Goal: Task Accomplishment & Management: Manage account settings

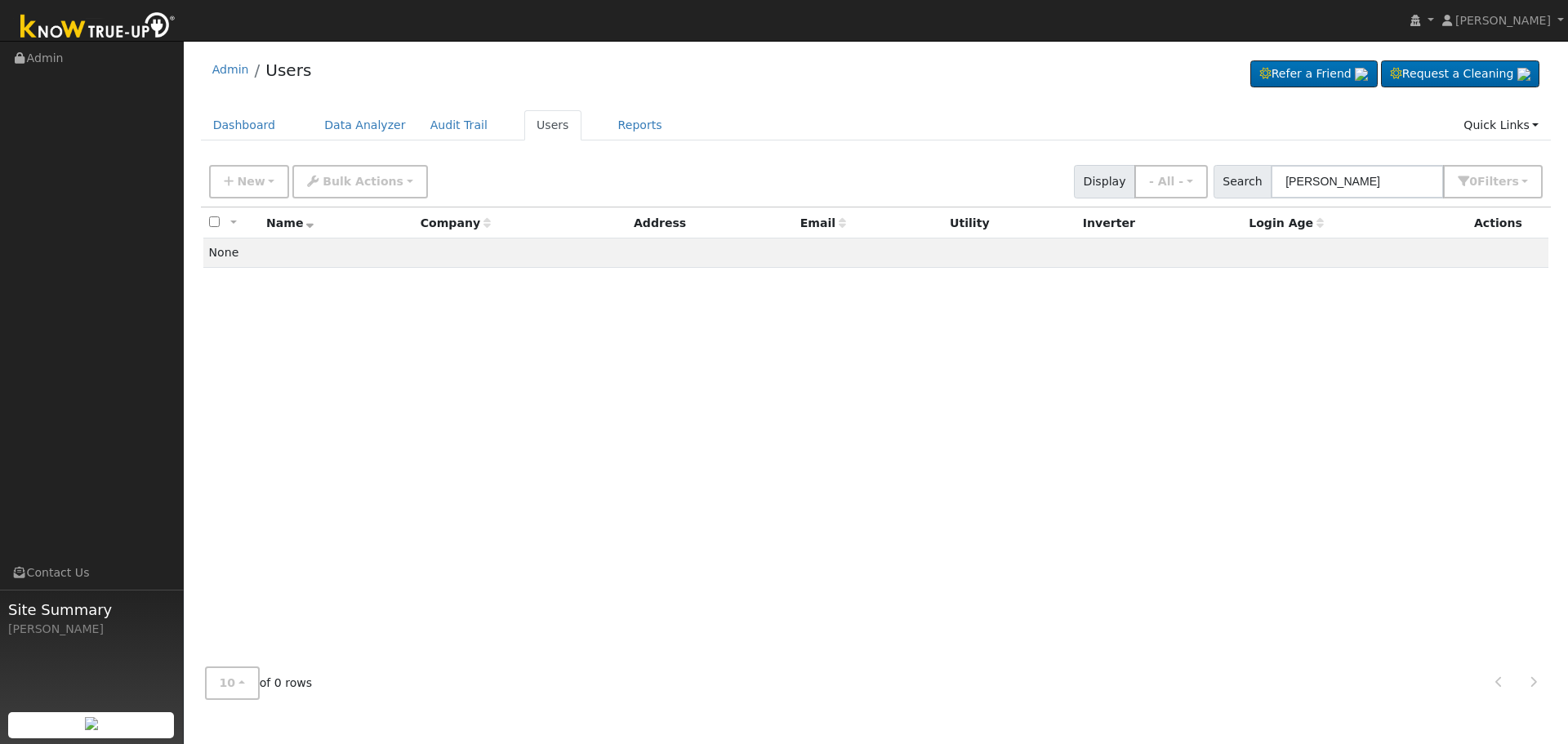
drag, startPoint x: 1338, startPoint y: 182, endPoint x: 1190, endPoint y: 158, distance: 149.9
click at [1201, 164] on div "New Add User Quick Add Quick Connect Quick Convert Lead Bulk Actions Send Email…" at bounding box center [876, 179] width 1340 height 40
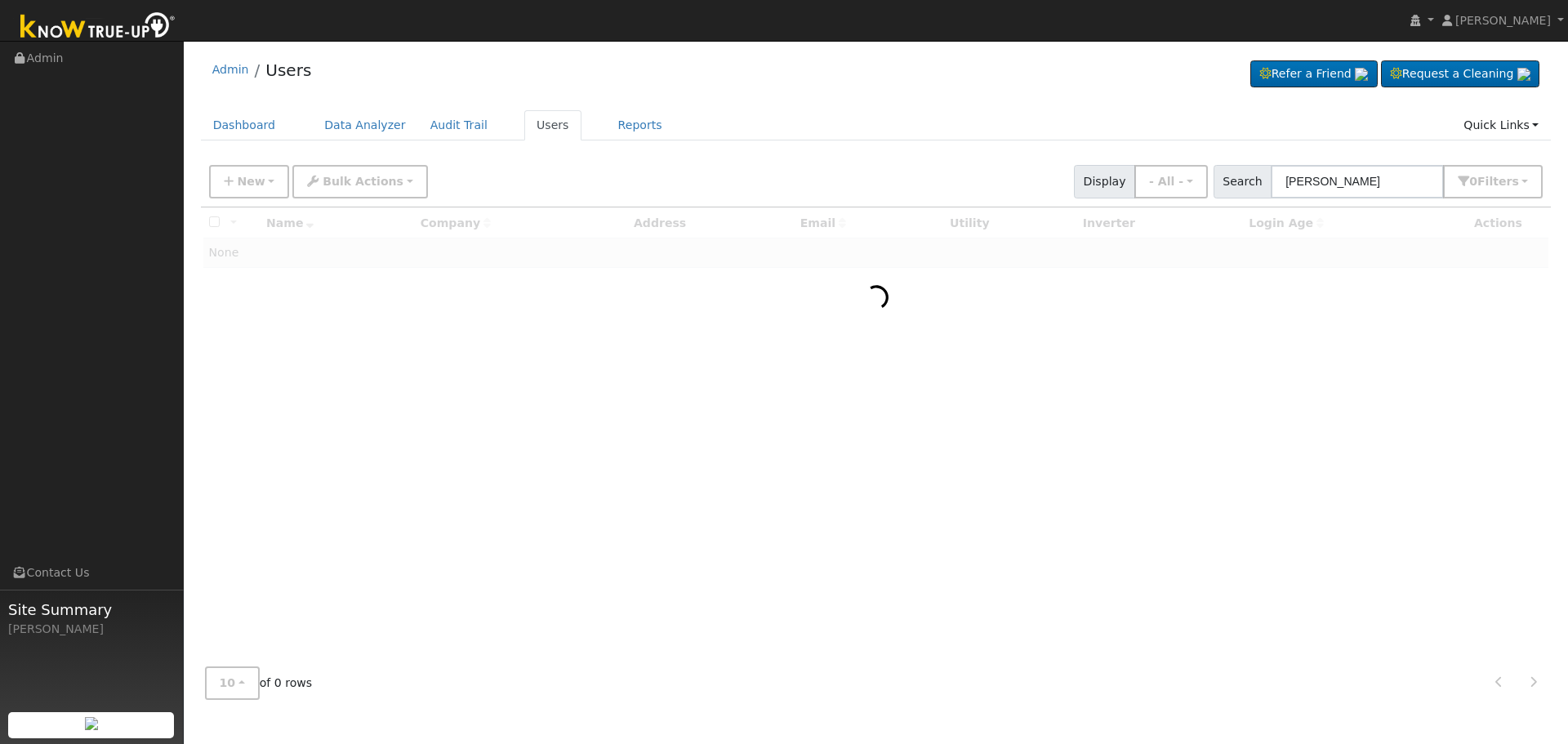
click at [1380, 187] on input "[PERSON_NAME]" at bounding box center [1357, 181] width 173 height 33
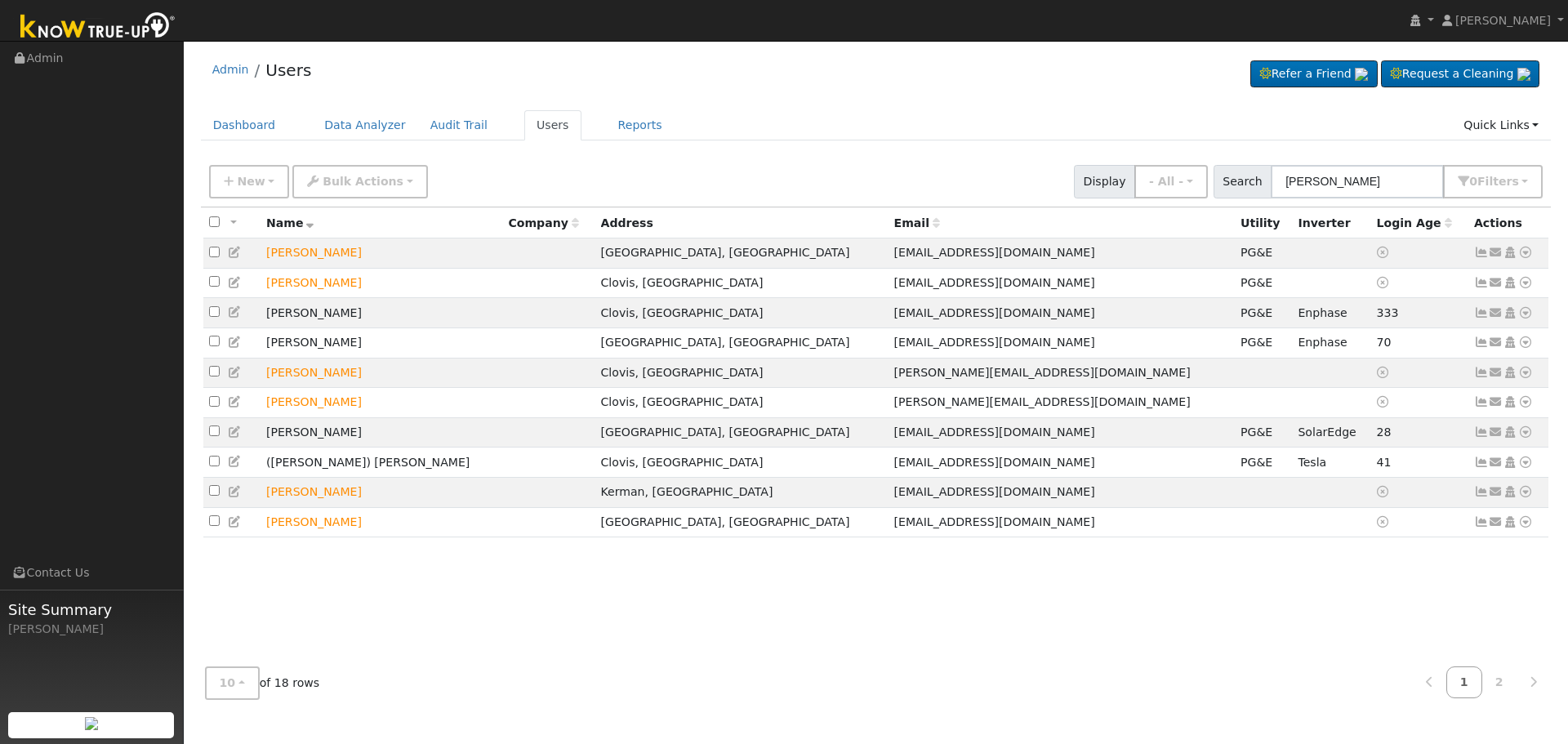
type input "[PERSON_NAME]"
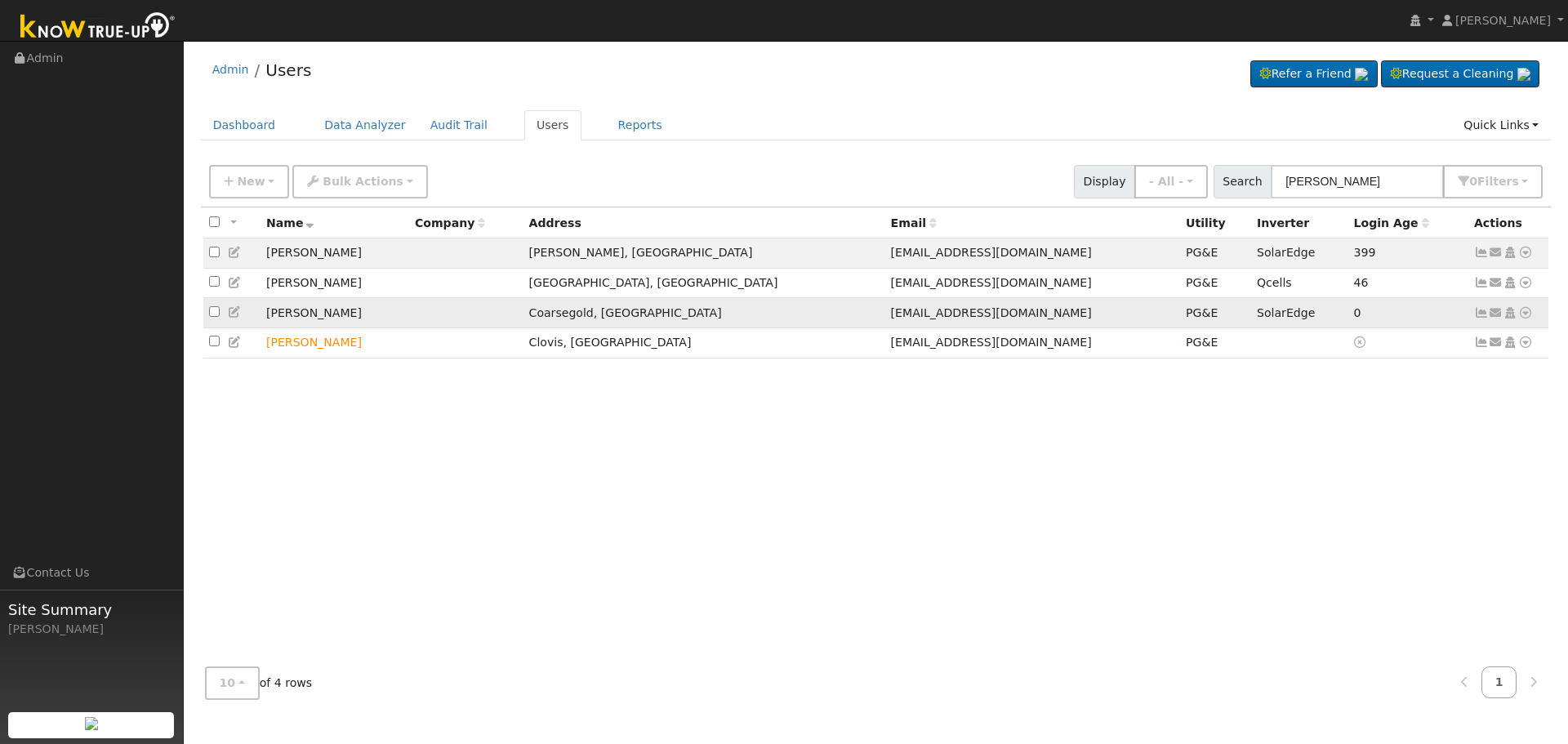
click at [1483, 313] on icon at bounding box center [1481, 313] width 15 height 11
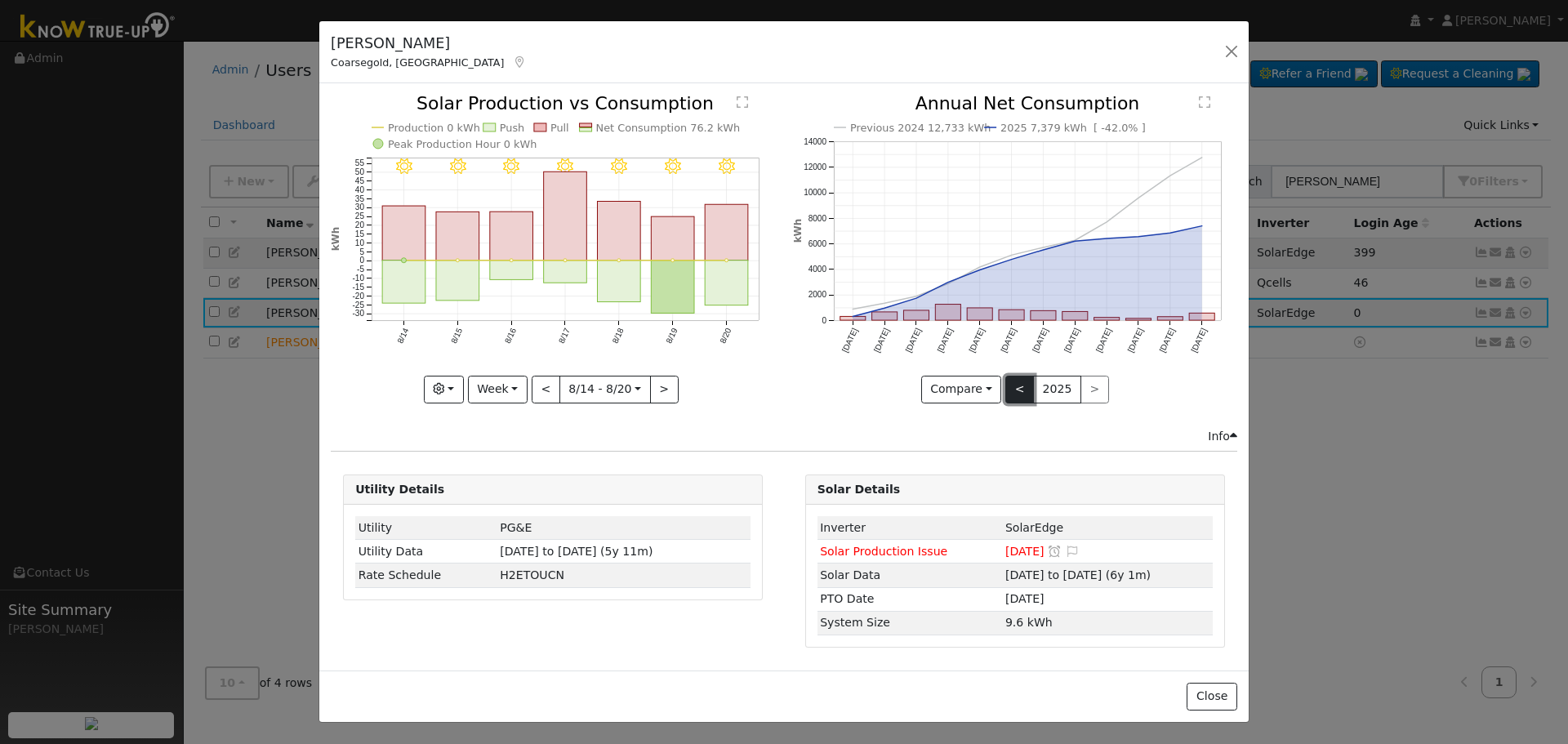
click at [1016, 389] on button "<" at bounding box center [1020, 390] width 28 height 28
click at [1091, 389] on button ">" at bounding box center [1094, 390] width 28 height 28
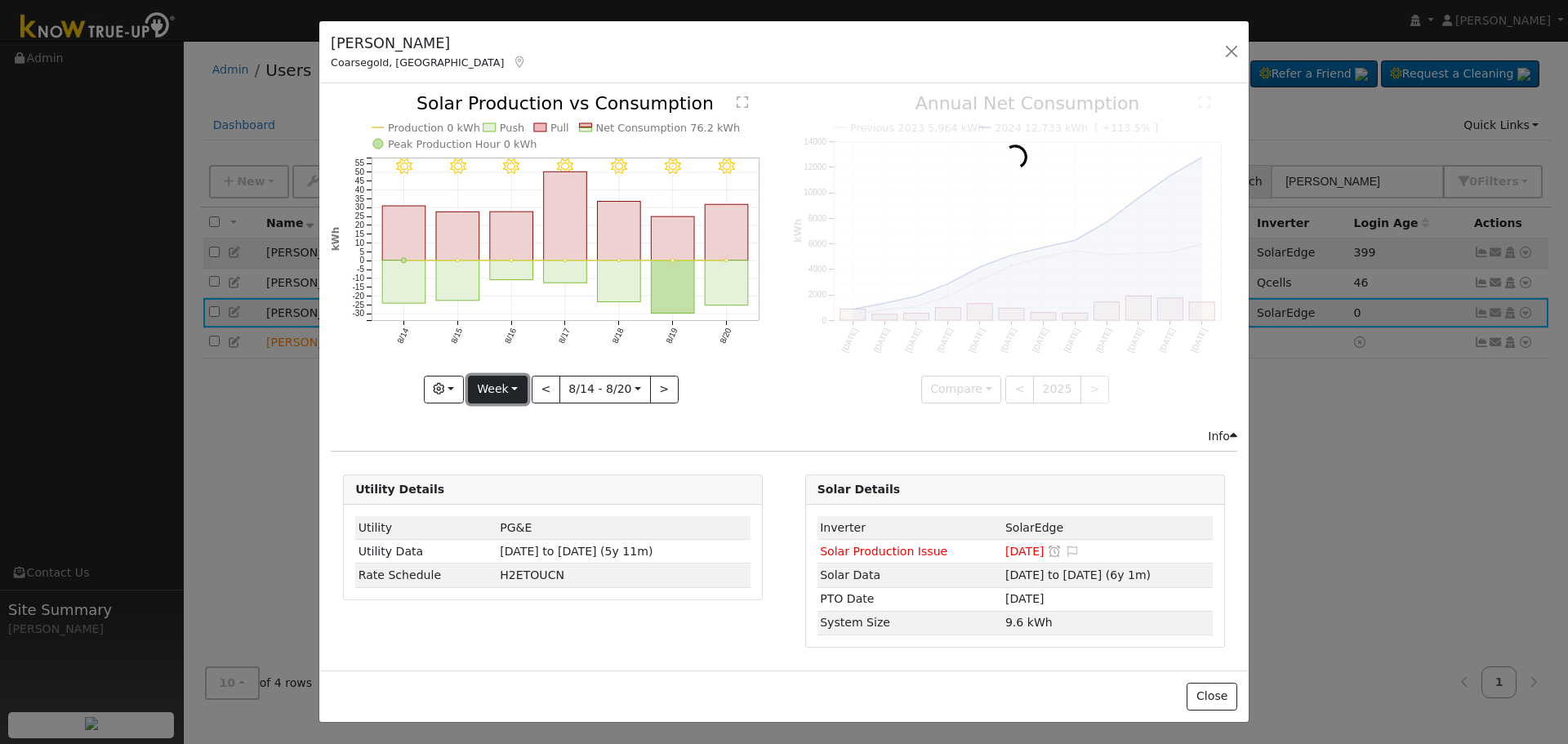
click at [509, 388] on button "Week" at bounding box center [498, 390] width 60 height 28
click at [519, 468] on link "Month" at bounding box center [525, 469] width 114 height 23
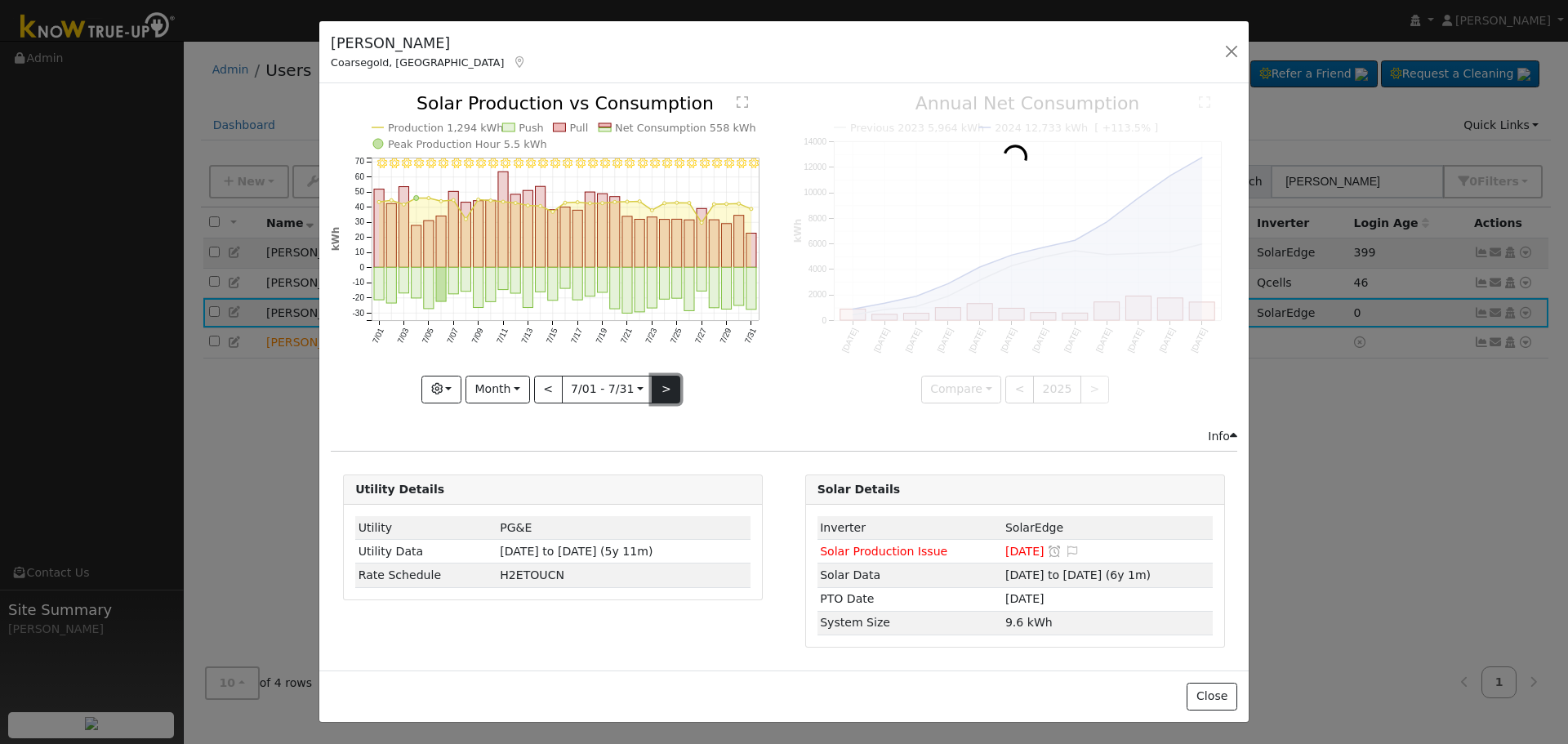
click at [667, 391] on button ">" at bounding box center [666, 390] width 28 height 28
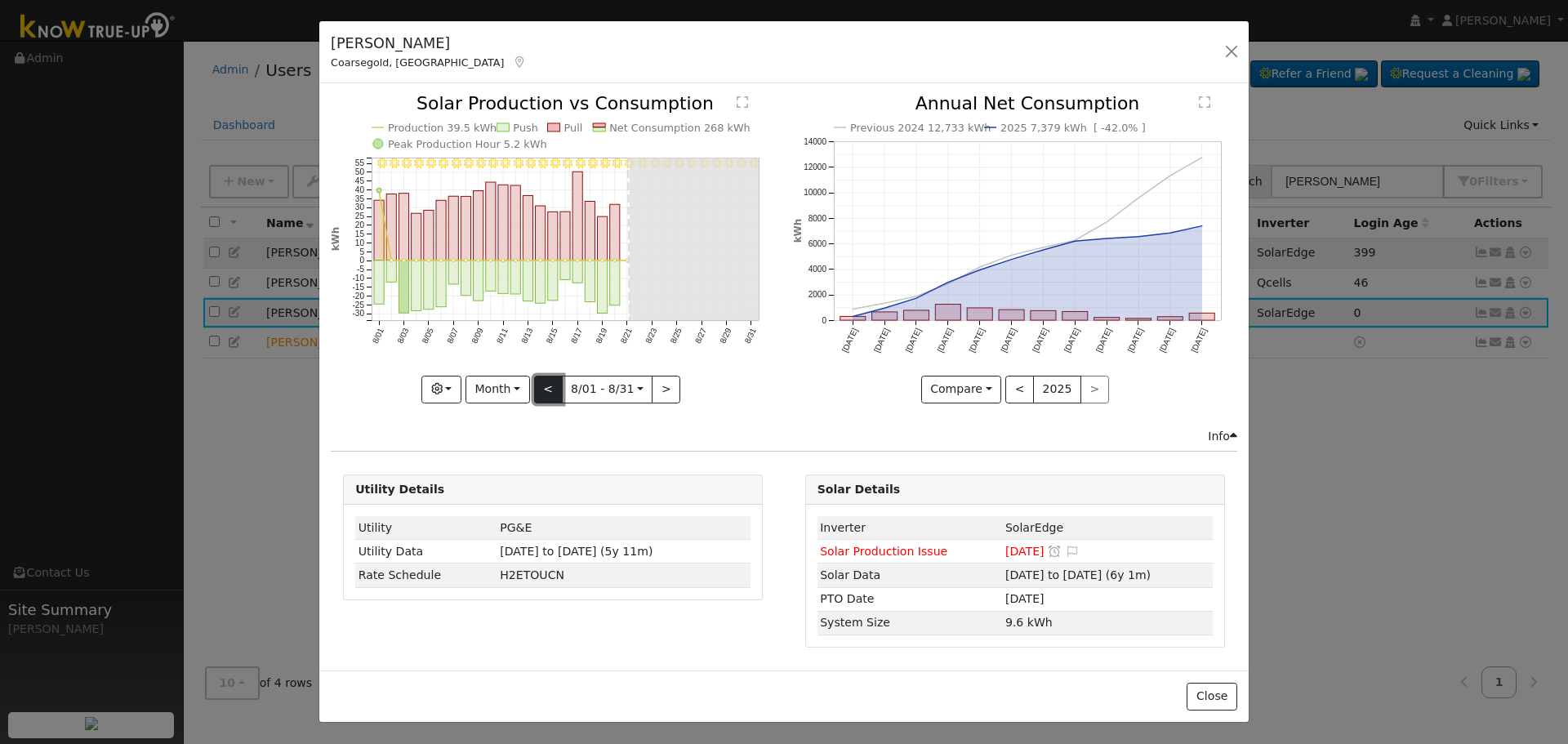
click at [561, 381] on button "<" at bounding box center [548, 390] width 28 height 28
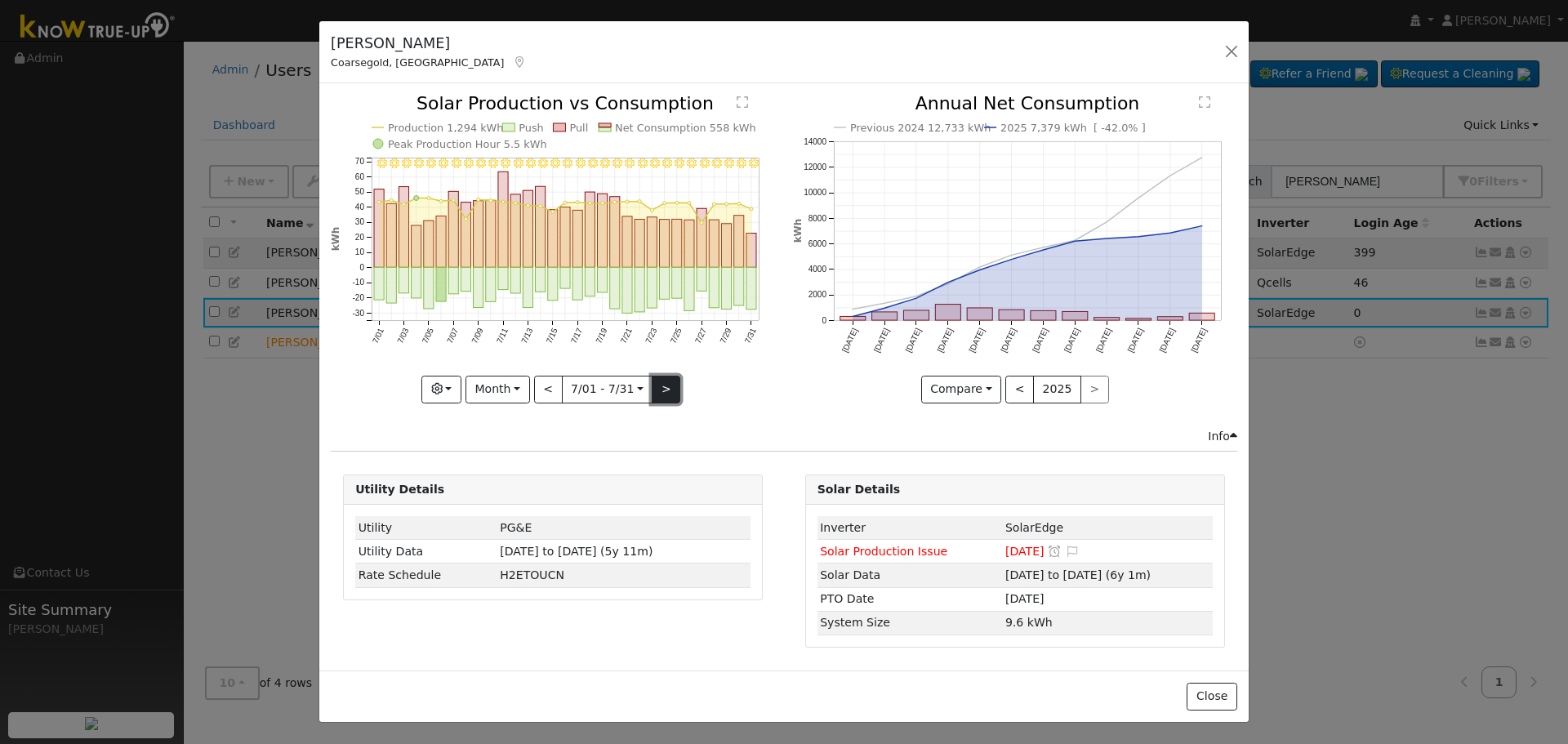
click at [657, 401] on button ">" at bounding box center [666, 390] width 28 height 28
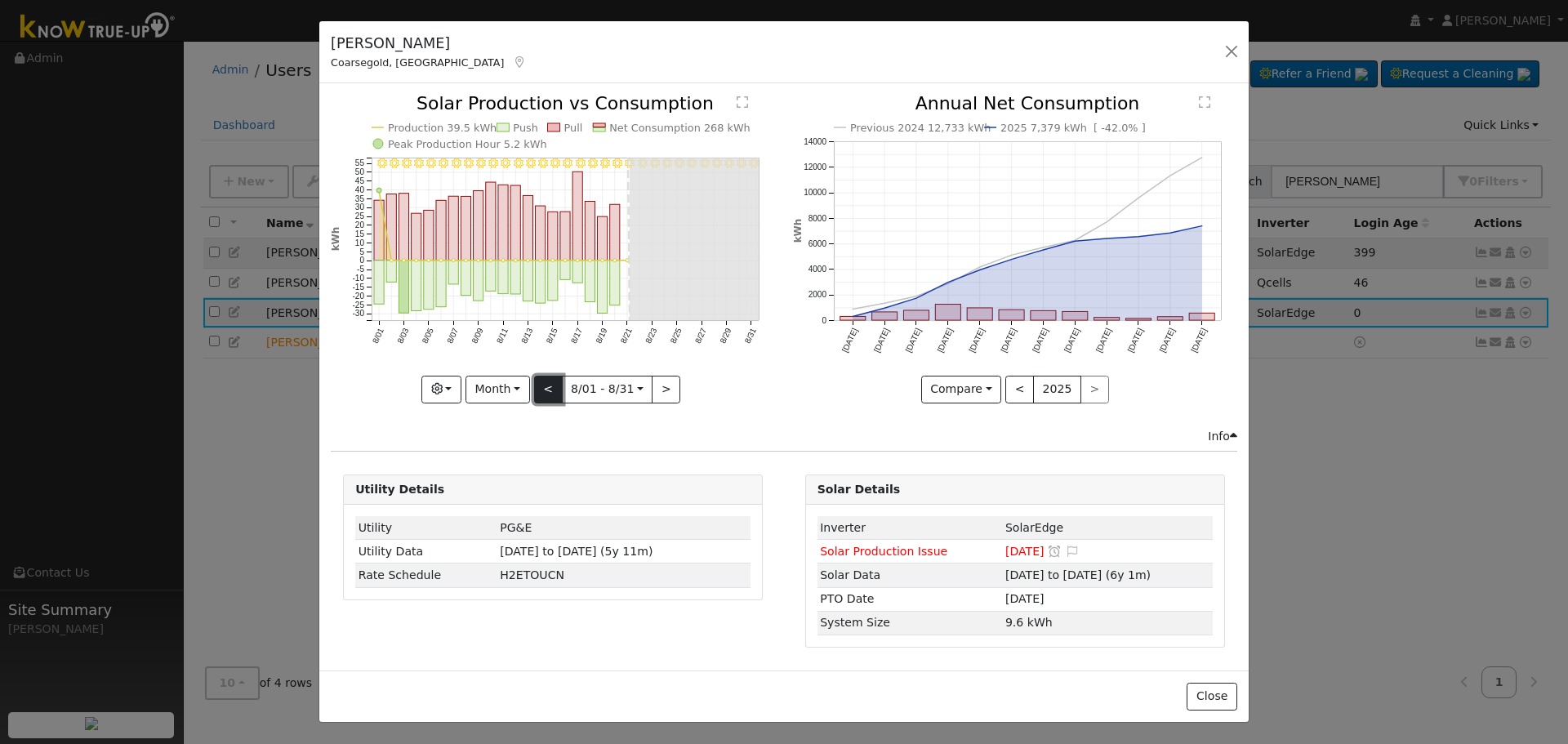
click at [545, 385] on button "<" at bounding box center [548, 390] width 28 height 28
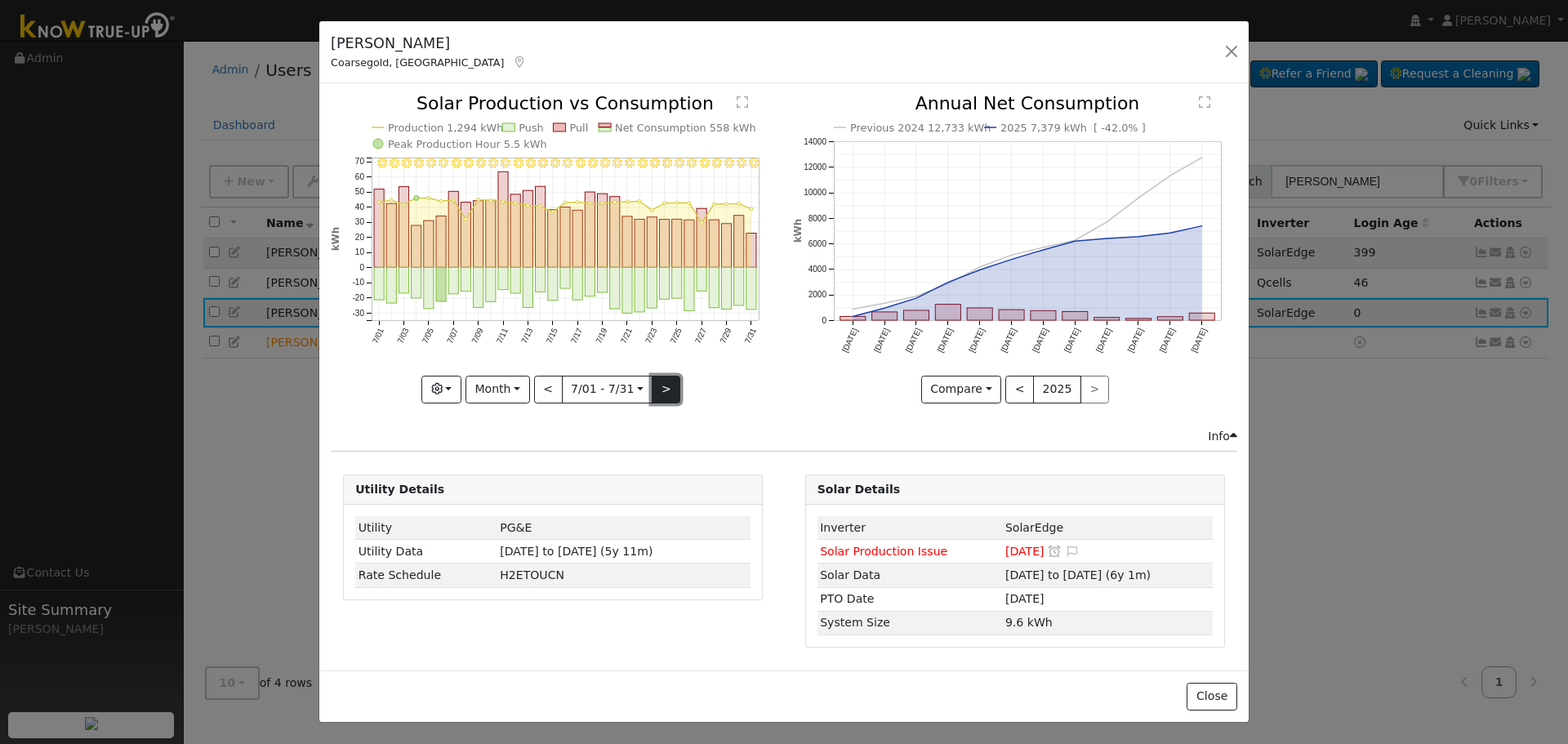
click at [666, 392] on button ">" at bounding box center [666, 390] width 28 height 28
type input "[DATE]"
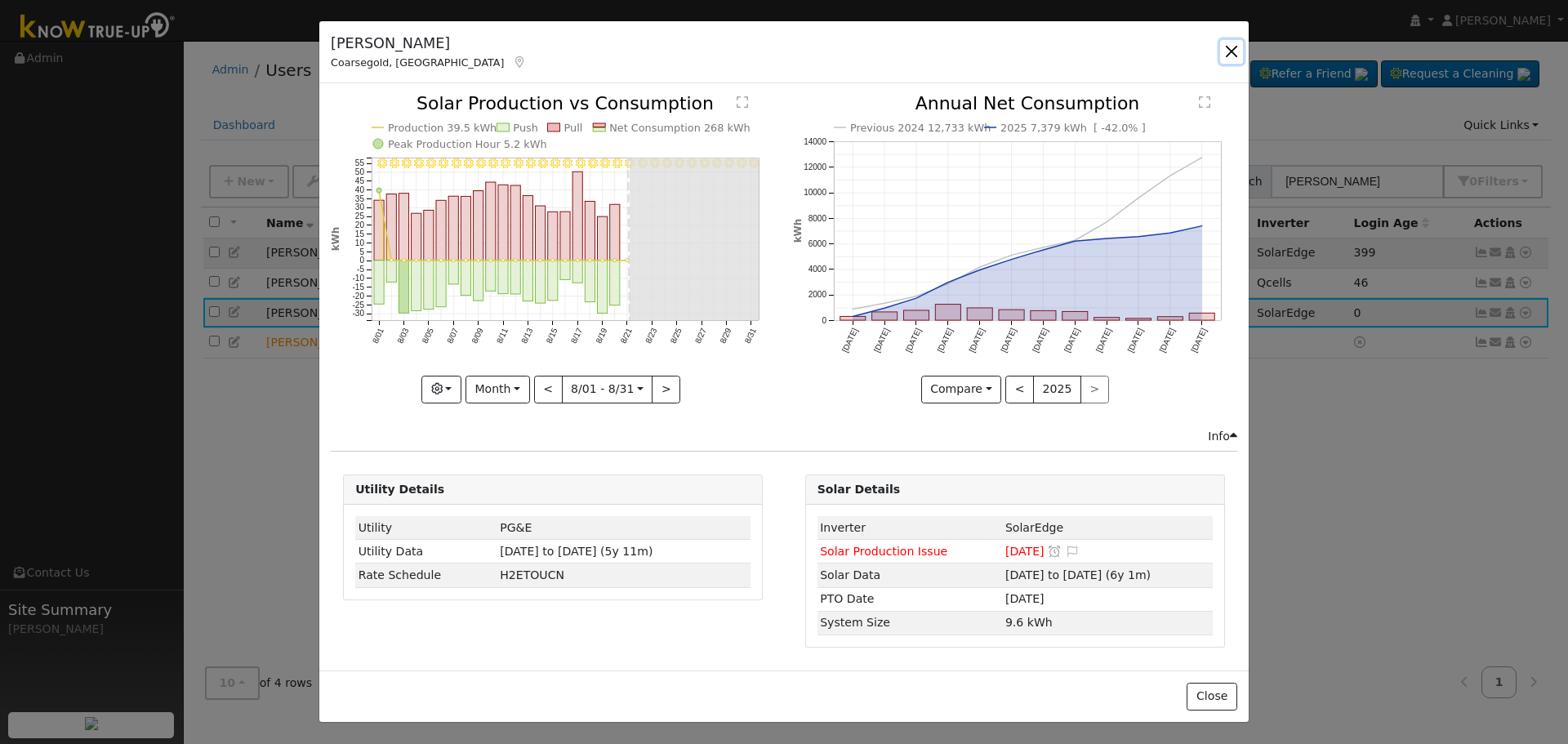
click at [1232, 46] on button "button" at bounding box center [1232, 51] width 23 height 23
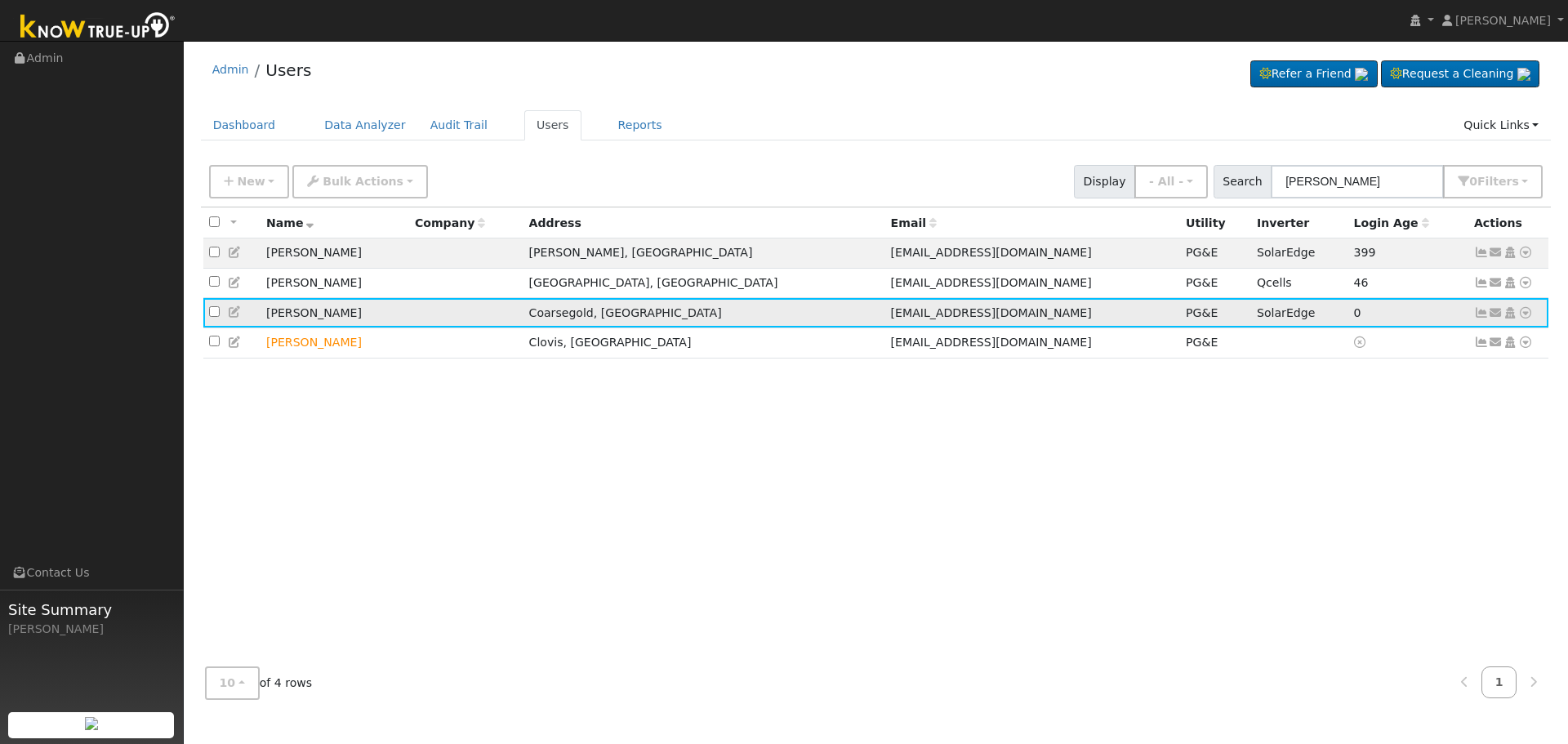
click at [1499, 313] on icon at bounding box center [1496, 313] width 15 height 11
click at [1154, 441] on div "All None All on page None on page Name Company Address Email Utility Inverter L…" at bounding box center [876, 431] width 1351 height 446
click at [1482, 312] on icon at bounding box center [1481, 313] width 15 height 11
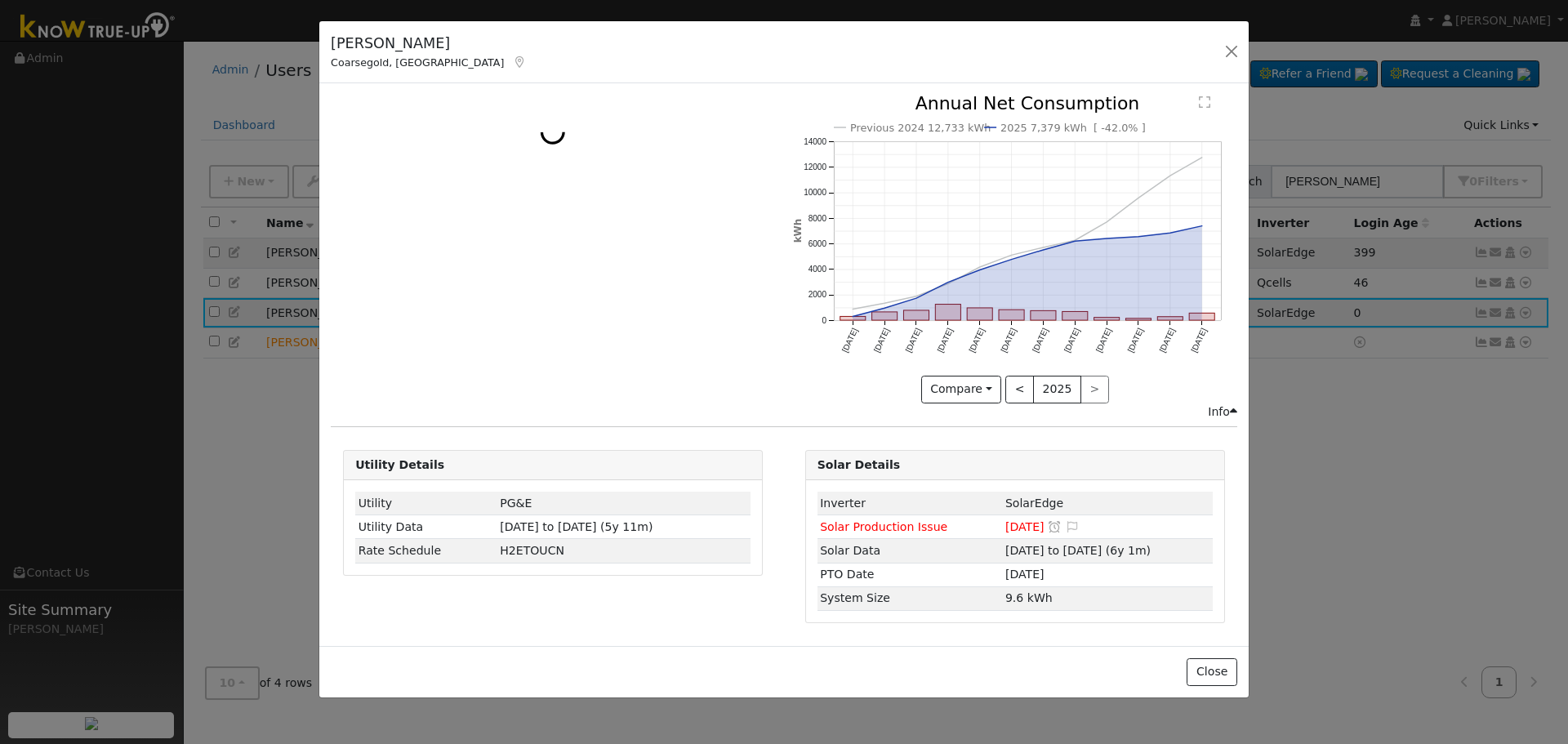
click at [769, 571] on div "Utility Details Utility PG&E Utility Data [DATE] to [DATE] (5y 11m) Rate Schedu…" at bounding box center [553, 536] width 437 height 173
click at [1217, 669] on button "Close" at bounding box center [1211, 673] width 50 height 28
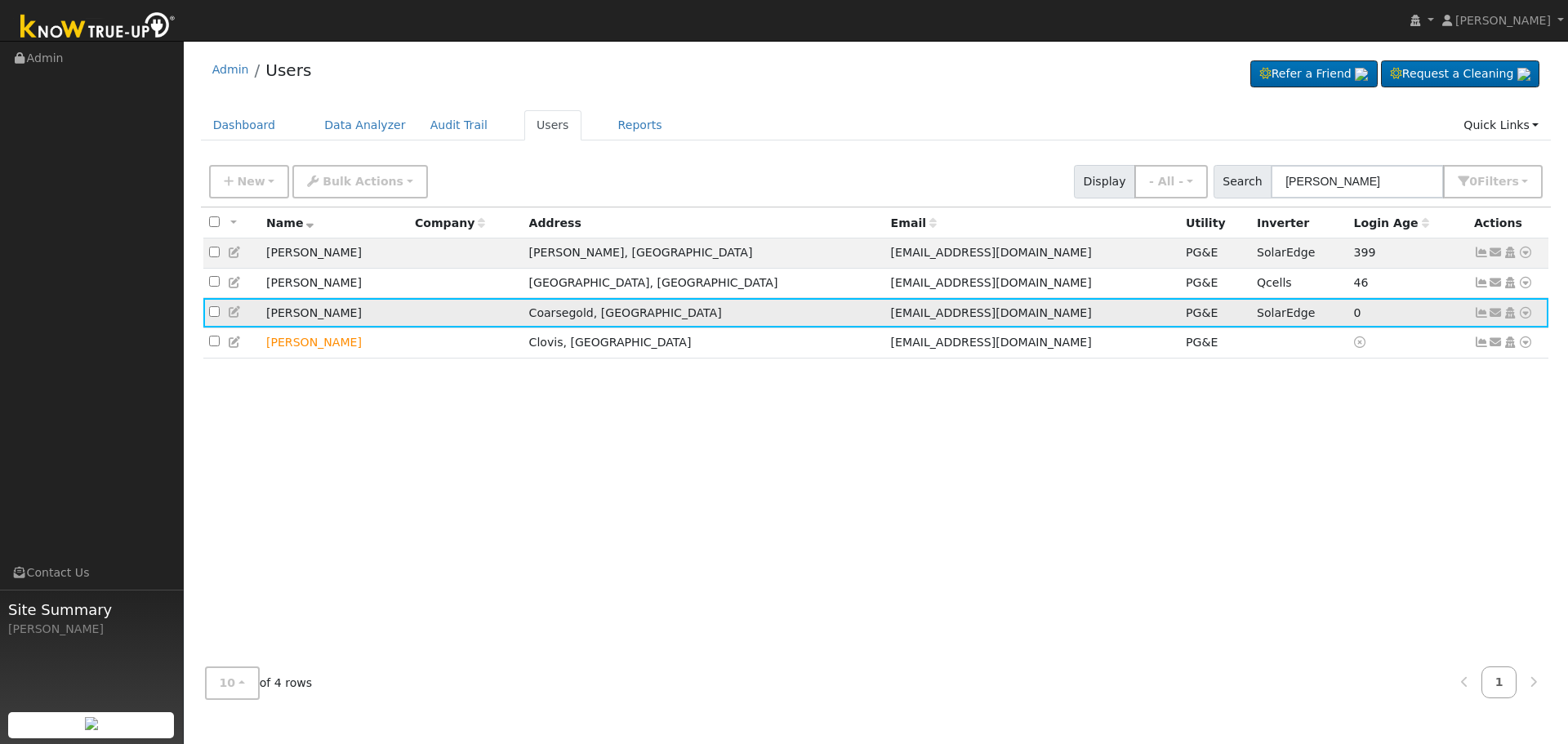
click at [1477, 312] on icon at bounding box center [1481, 313] width 15 height 11
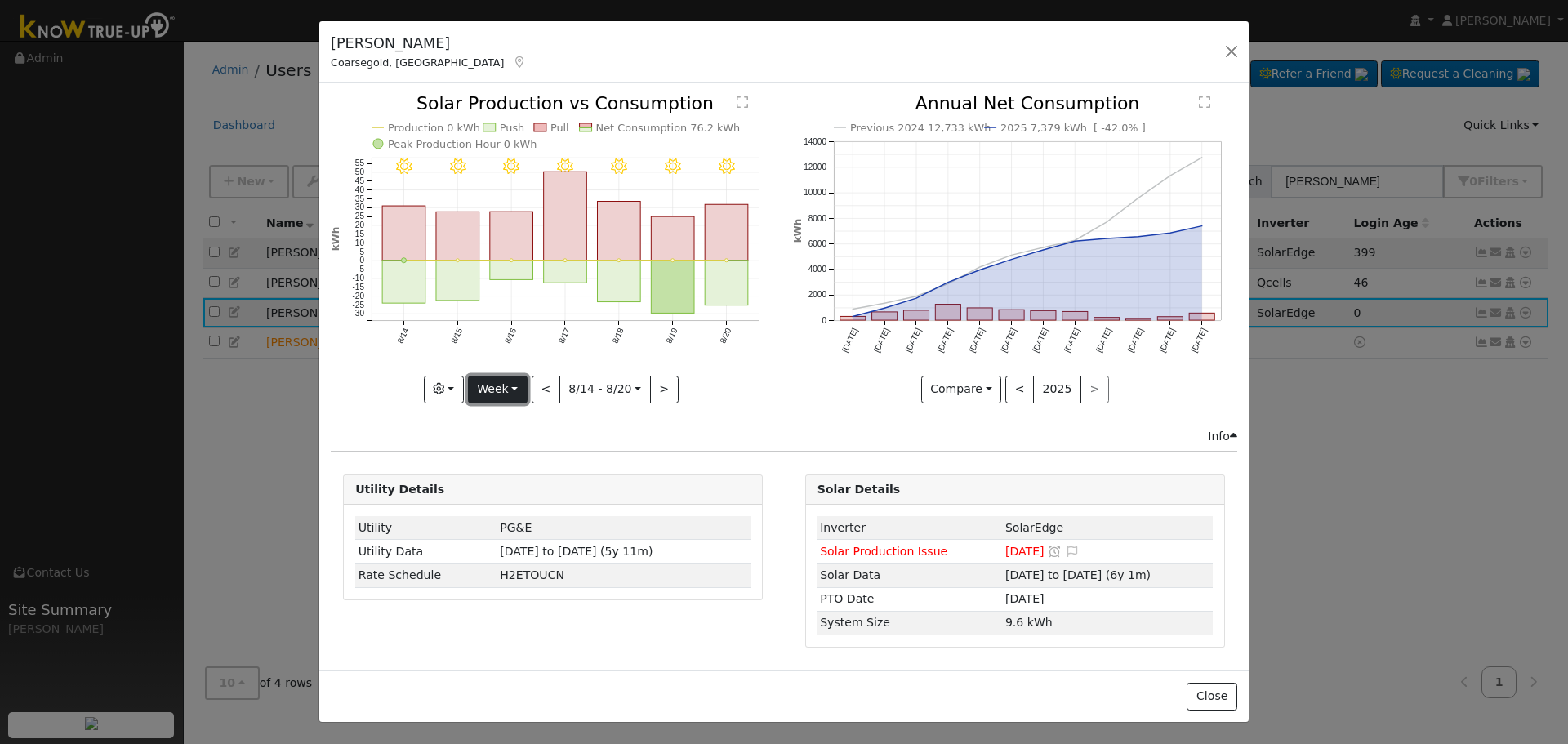
click at [506, 383] on button "Week" at bounding box center [498, 390] width 60 height 28
click at [526, 467] on link "Month" at bounding box center [525, 469] width 114 height 23
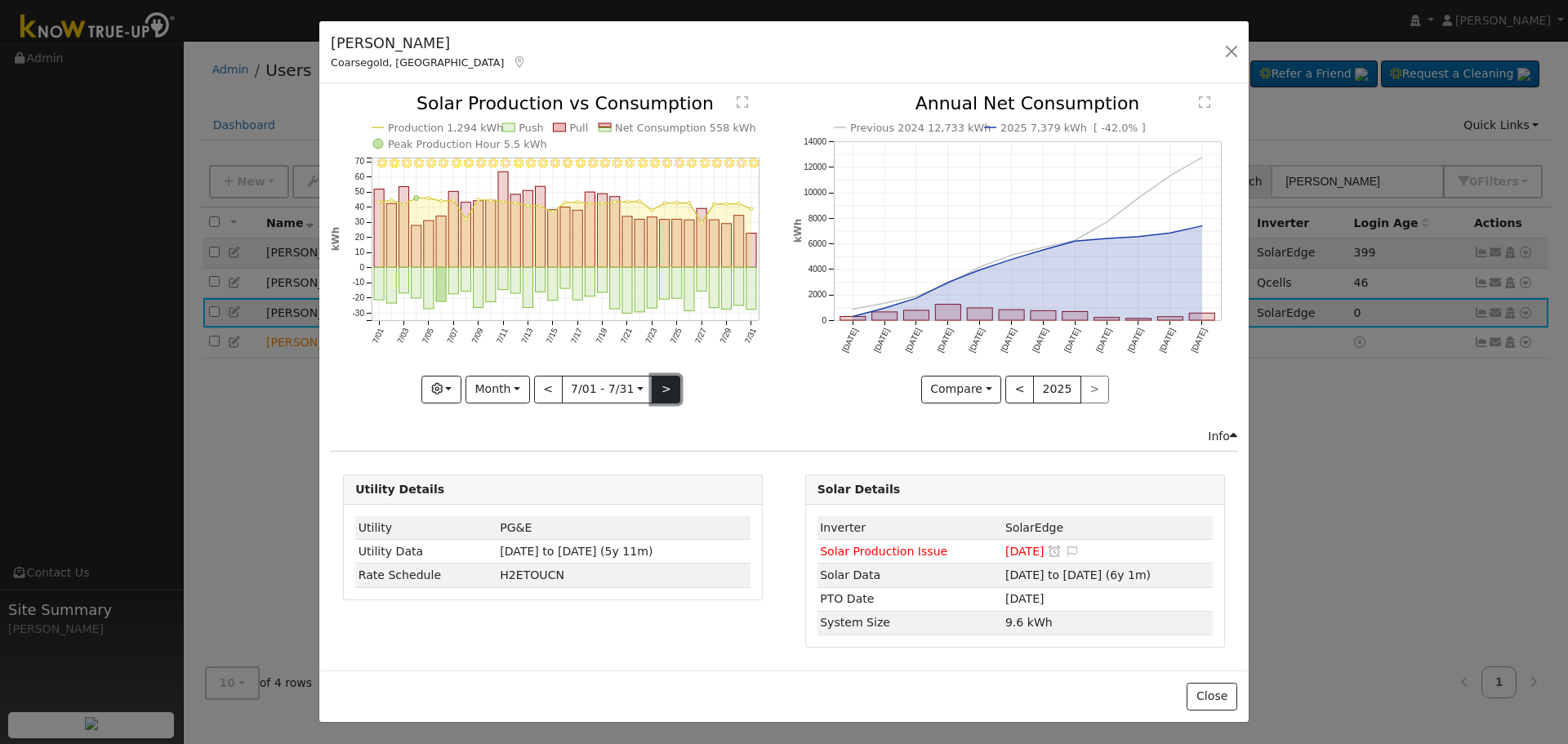
click at [666, 377] on button ">" at bounding box center [666, 390] width 28 height 28
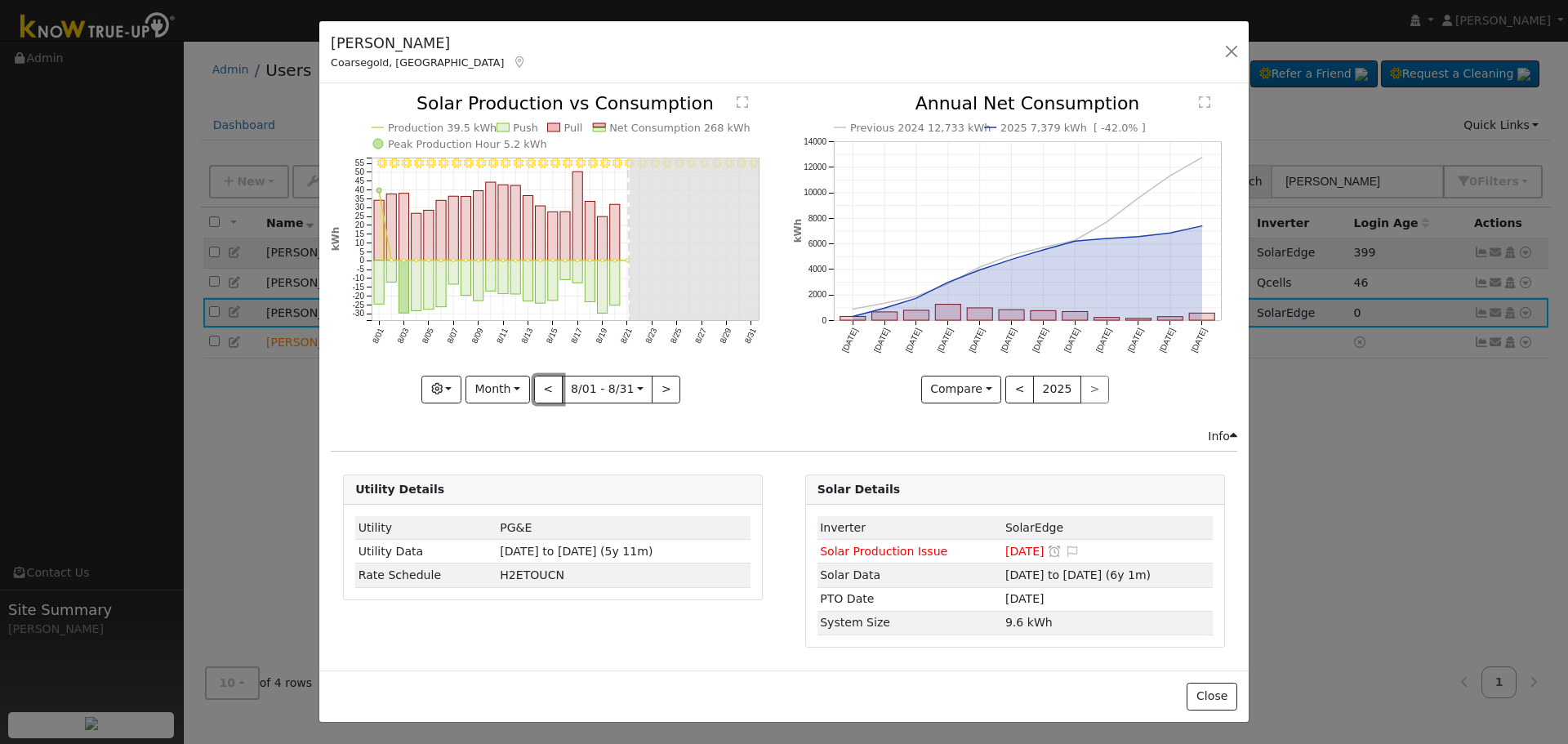
click at [558, 391] on button "<" at bounding box center [548, 390] width 28 height 28
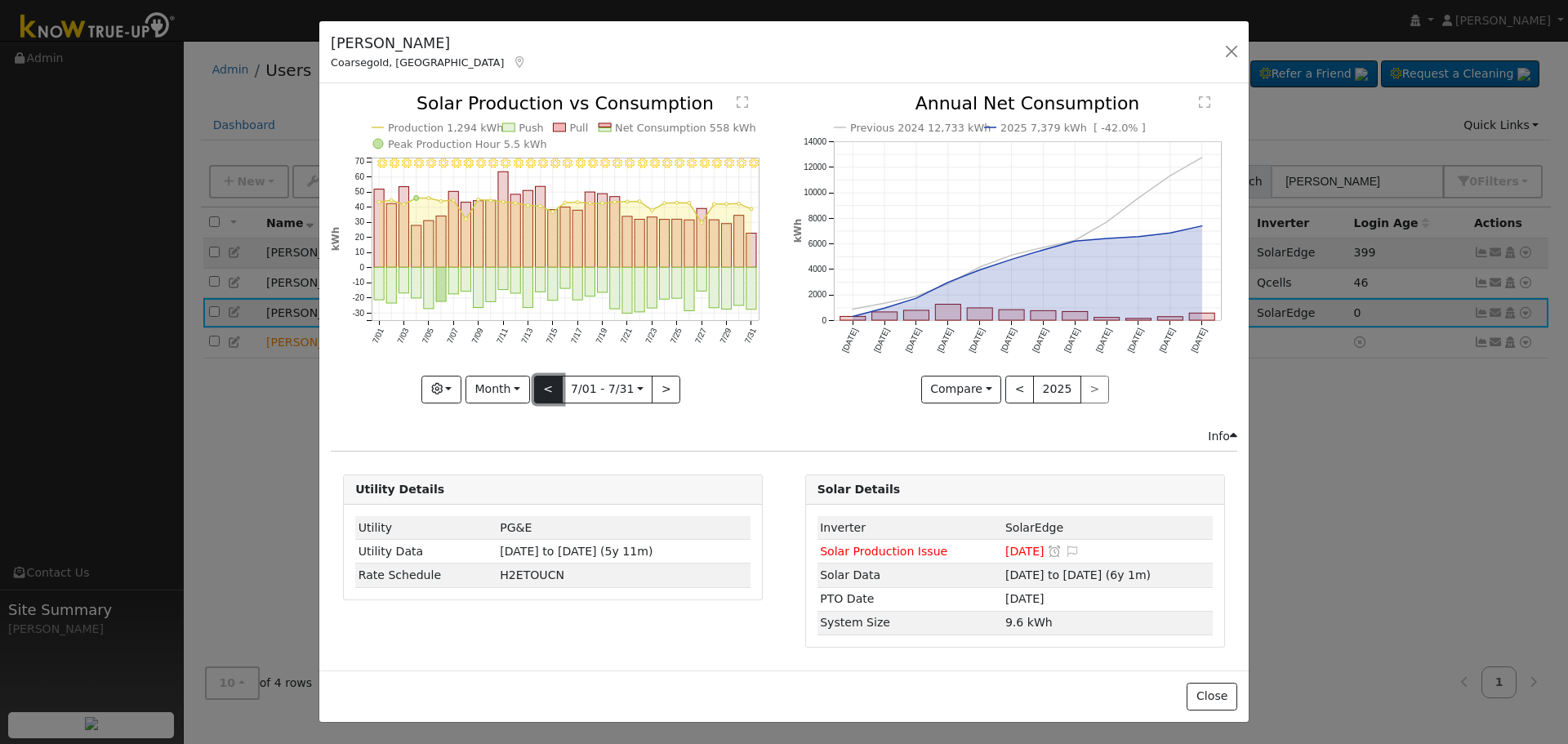
click at [548, 381] on button "<" at bounding box center [548, 390] width 28 height 28
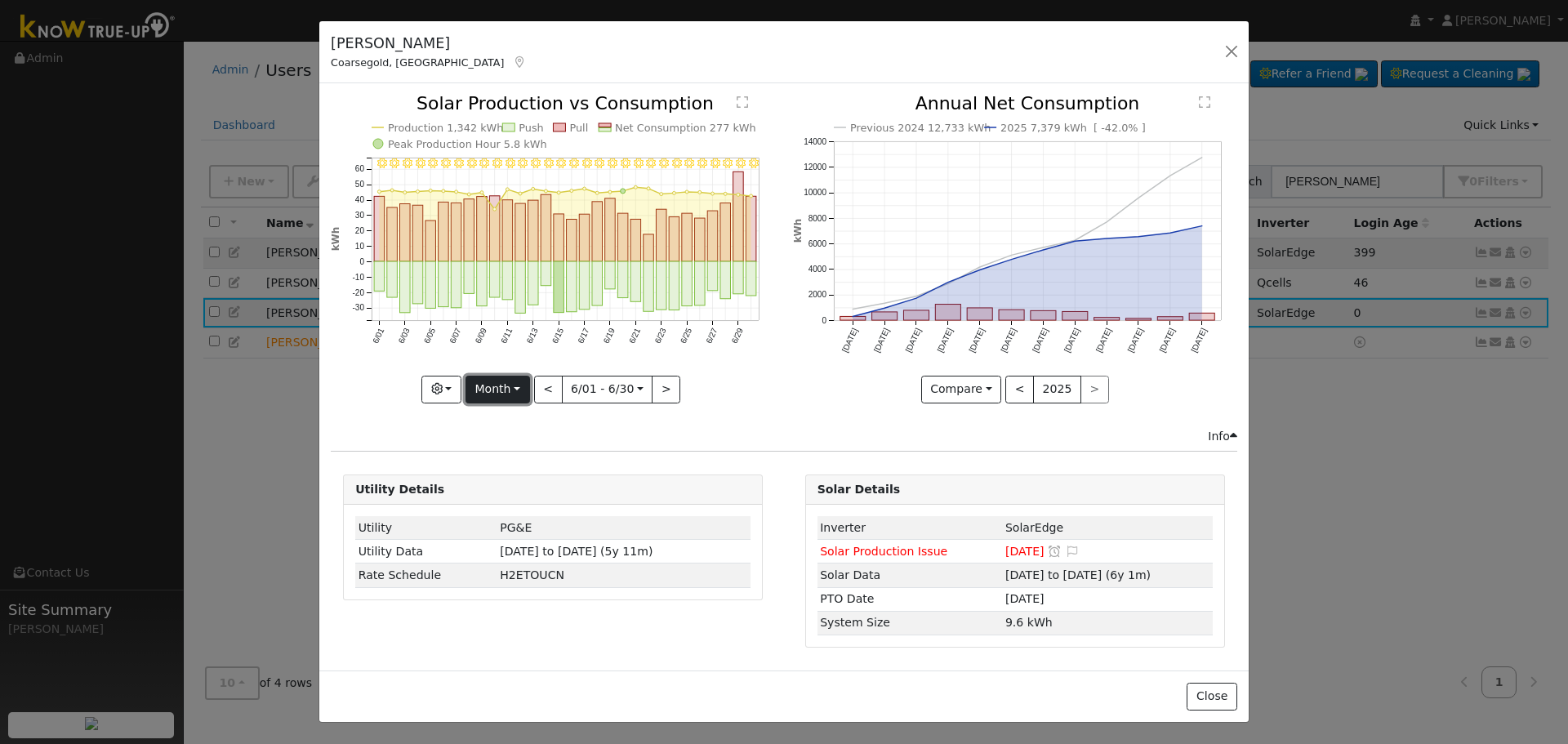
click at [504, 387] on button "Month" at bounding box center [497, 390] width 64 height 28
click at [536, 485] on link "Year" at bounding box center [523, 491] width 114 height 23
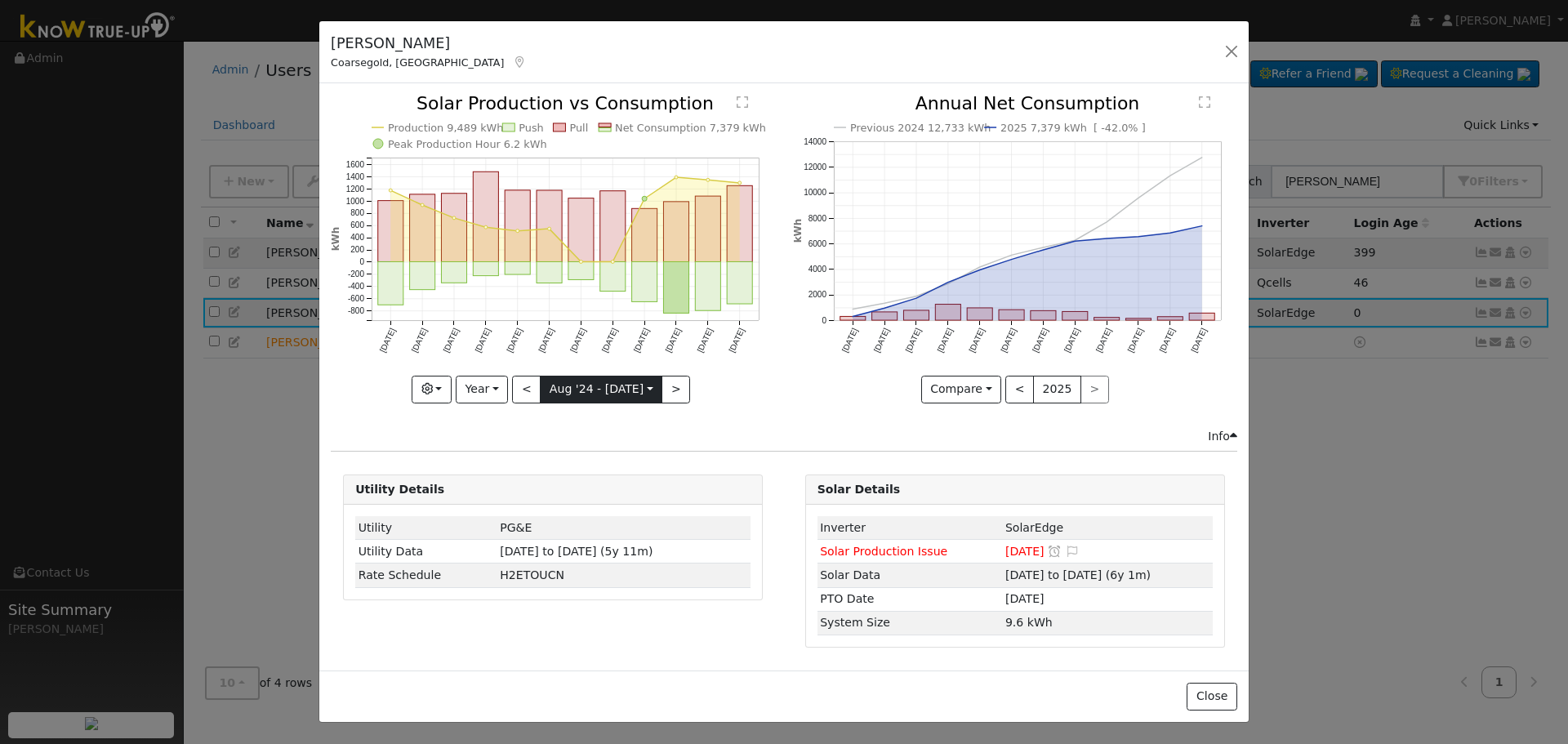
click at [654, 385] on input "[DATE]" at bounding box center [600, 390] width 121 height 26
click at [669, 387] on button ">" at bounding box center [675, 390] width 28 height 28
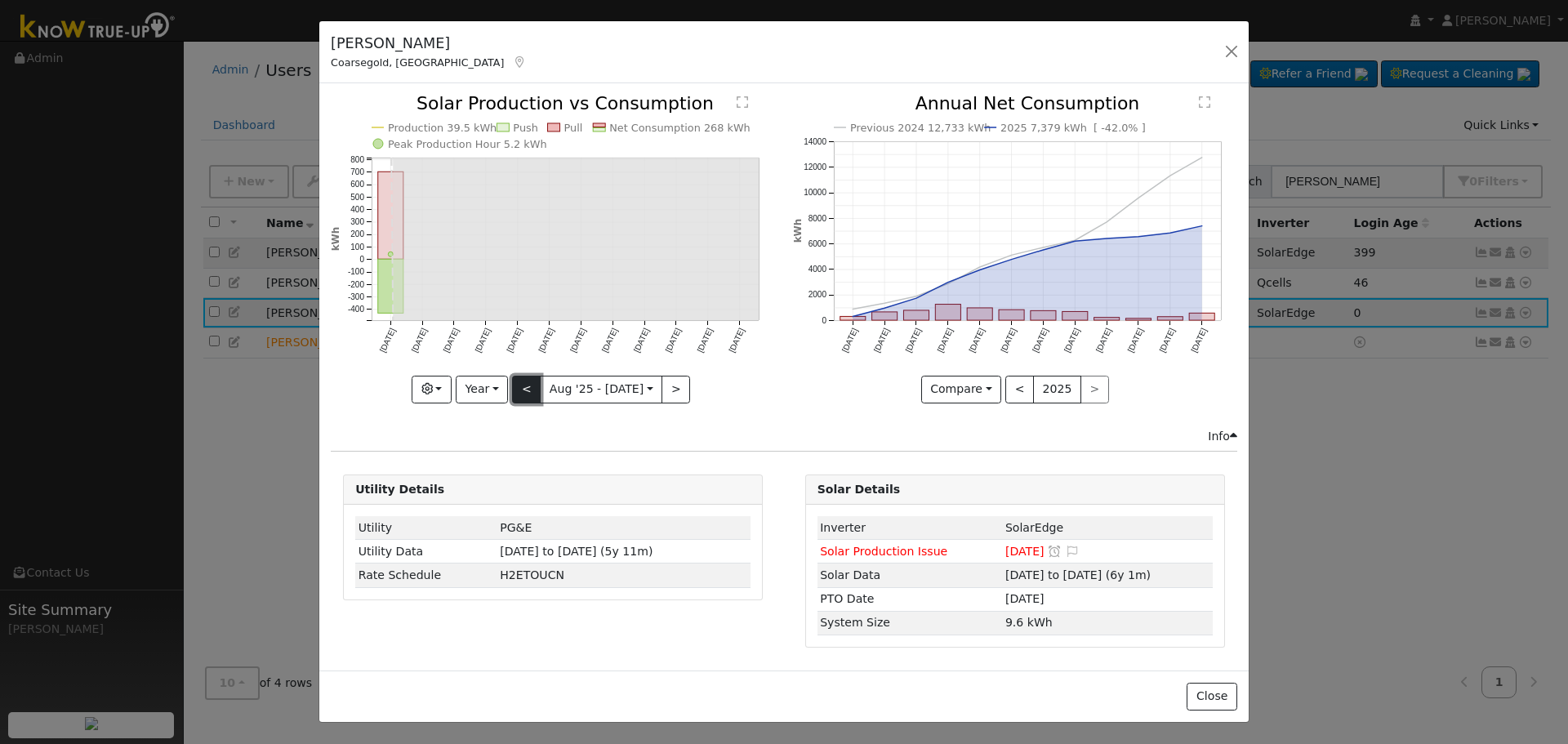
click at [525, 386] on button "<" at bounding box center [526, 390] width 28 height 28
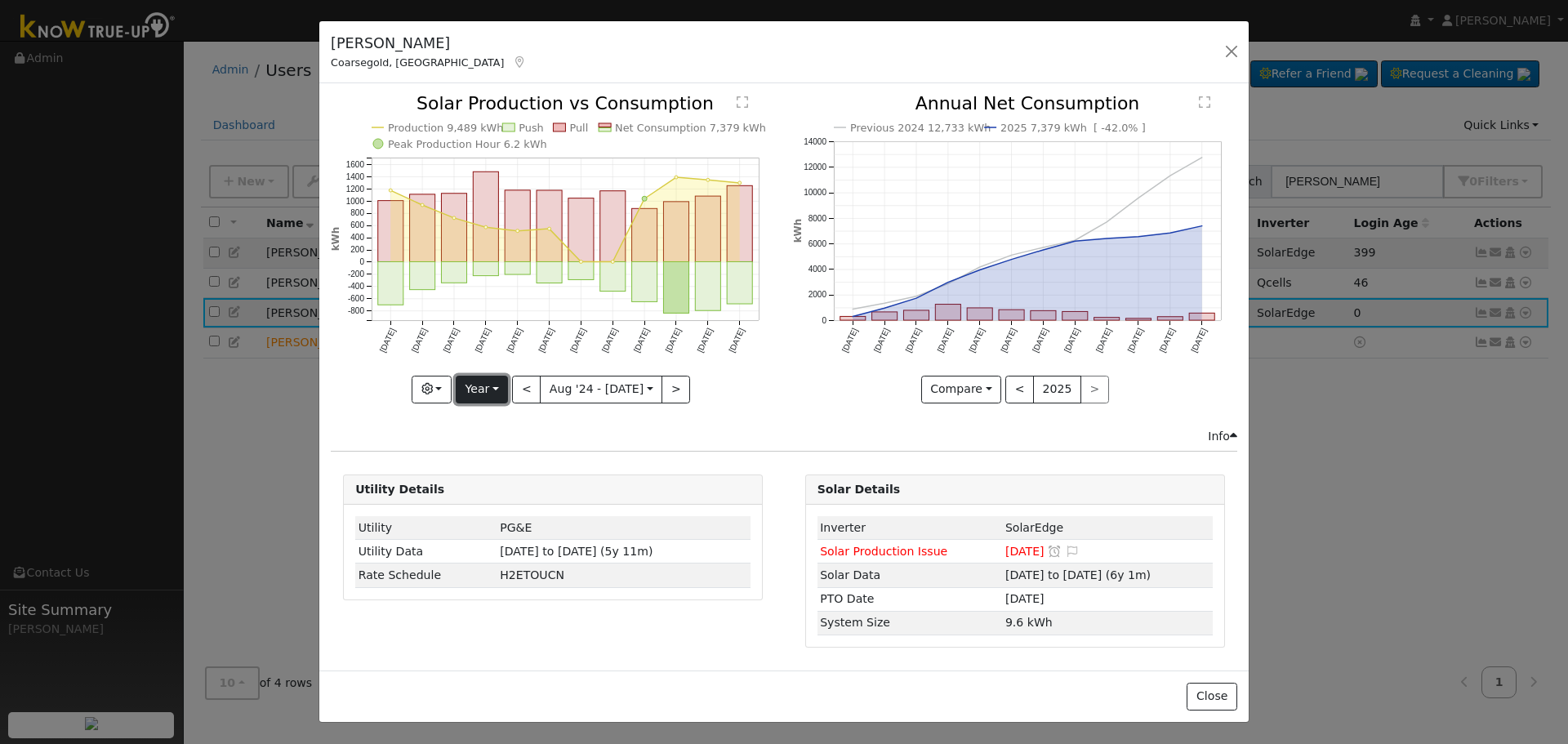
click at [487, 384] on button "Year" at bounding box center [482, 390] width 52 height 28
click at [506, 425] on link "Day" at bounding box center [513, 424] width 114 height 23
type input "[DATE]"
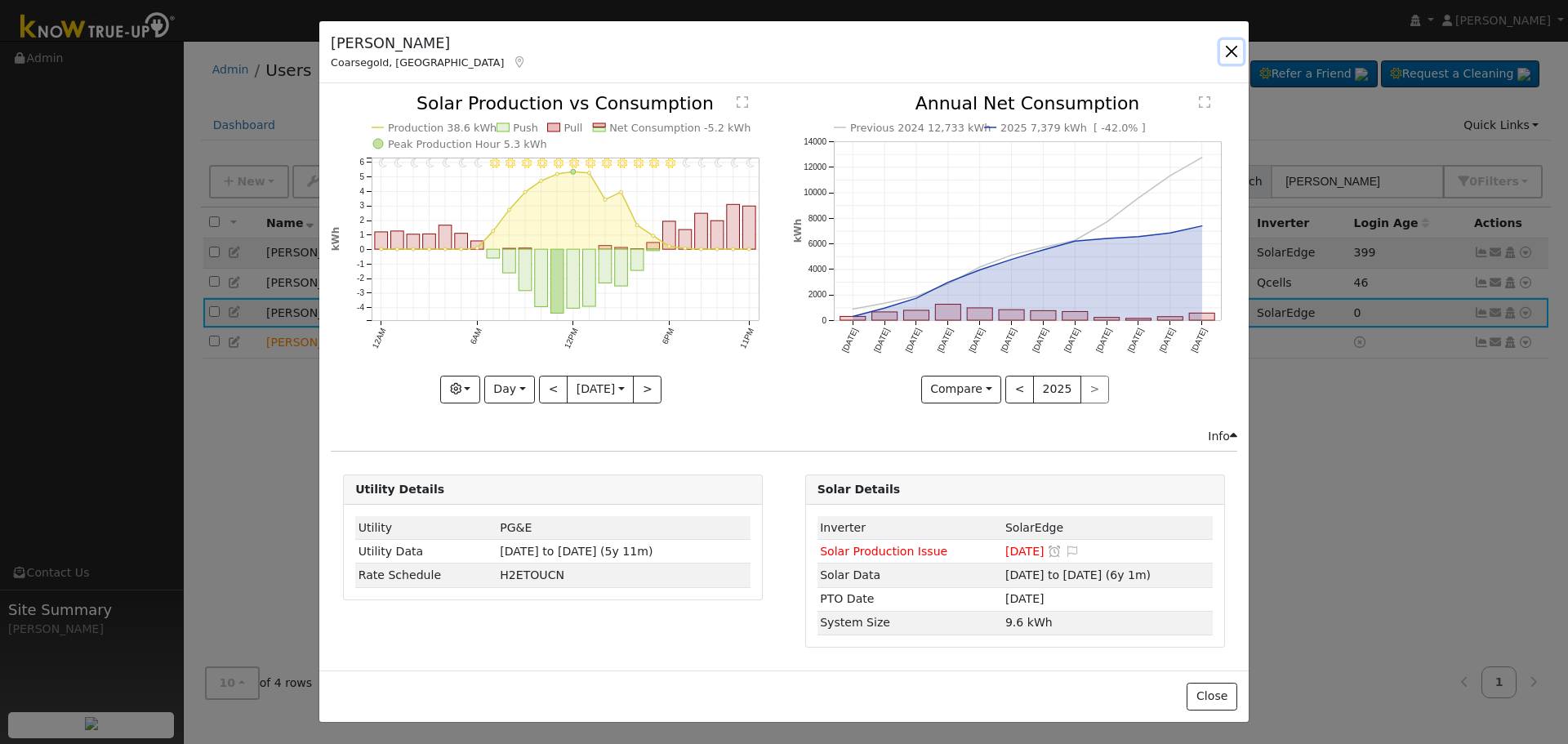
click at [1236, 50] on button "button" at bounding box center [1232, 51] width 23 height 23
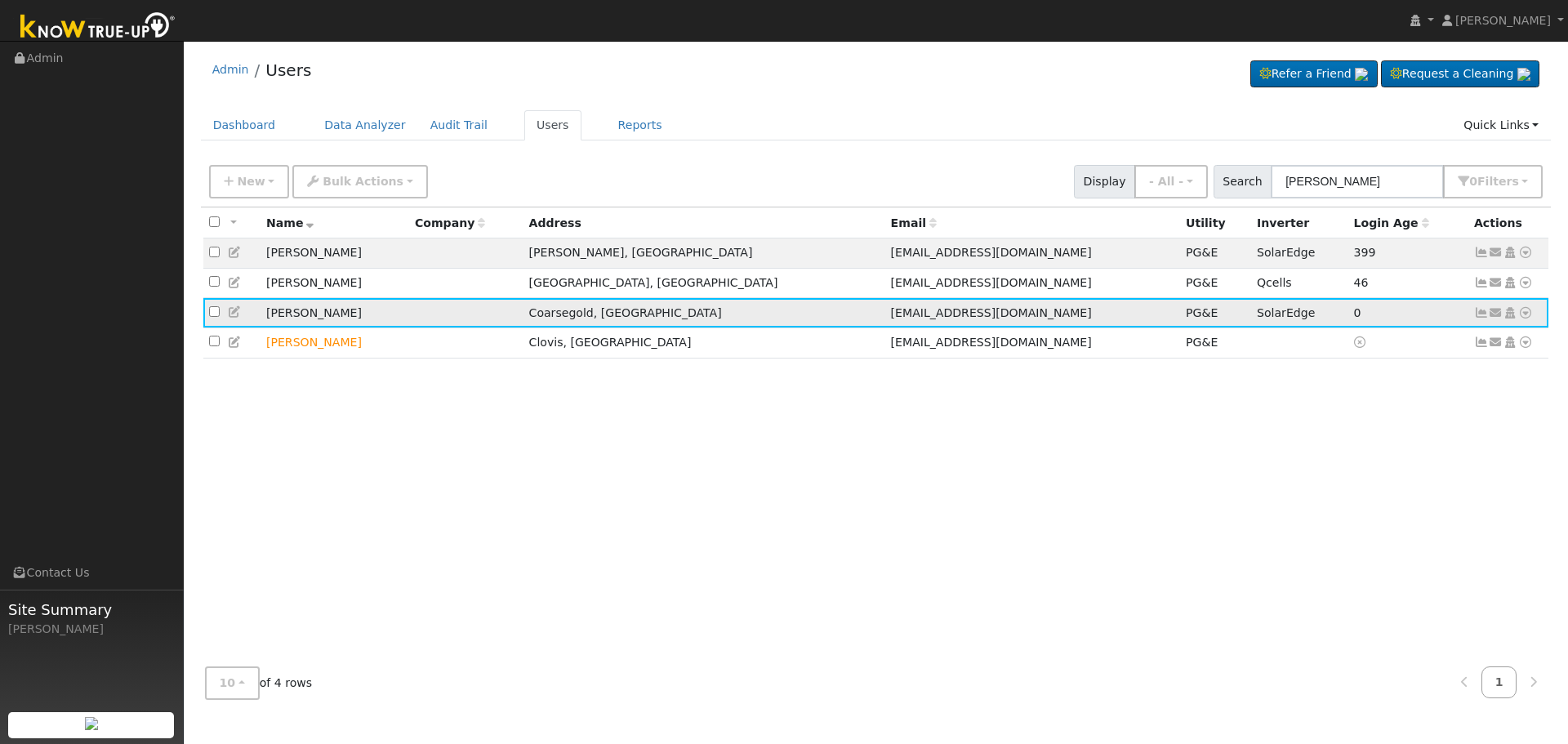
click at [1479, 316] on icon at bounding box center [1481, 313] width 15 height 11
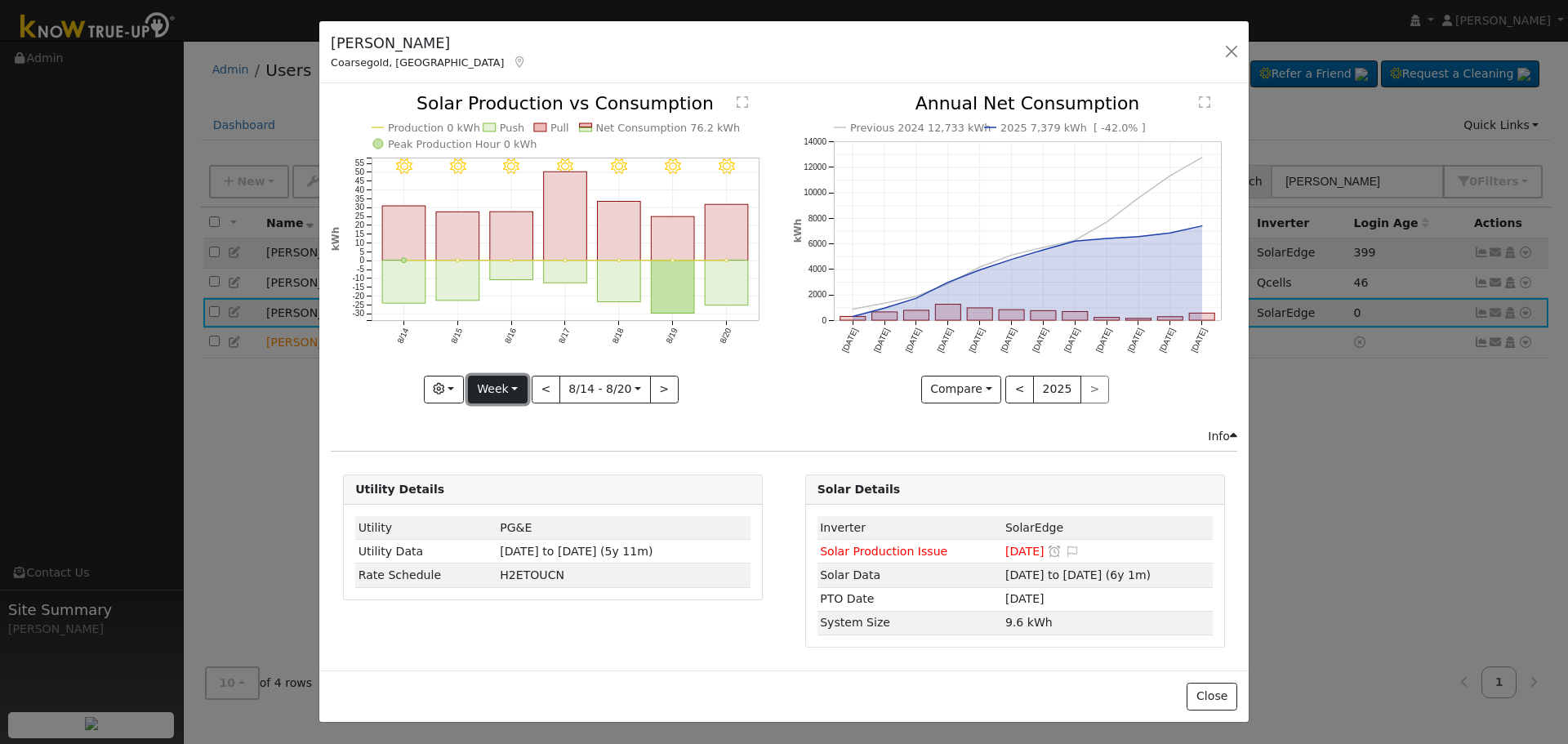
click at [525, 383] on button "Week" at bounding box center [498, 390] width 60 height 28
click at [521, 468] on link "Month" at bounding box center [525, 469] width 114 height 23
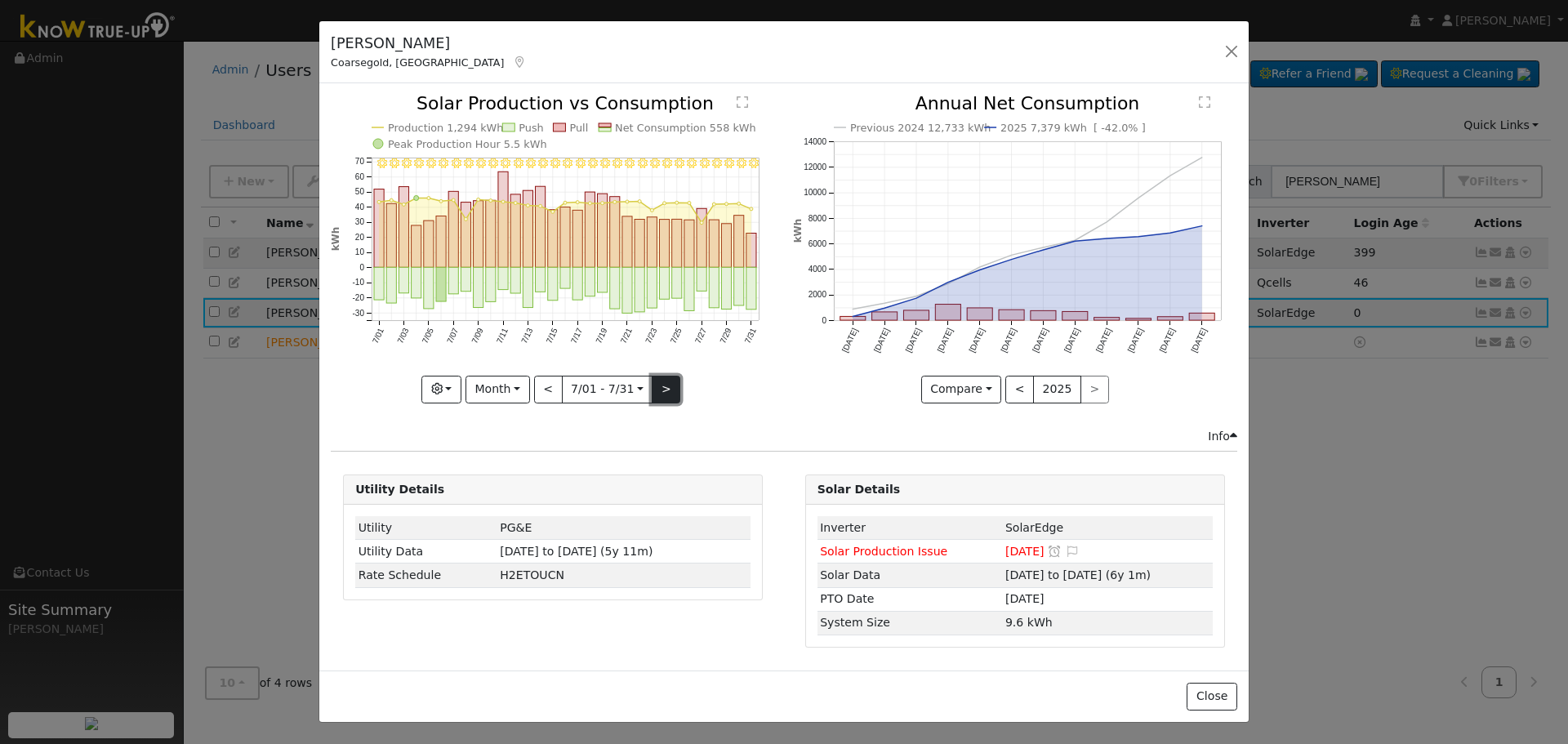
click at [668, 401] on button ">" at bounding box center [666, 390] width 28 height 28
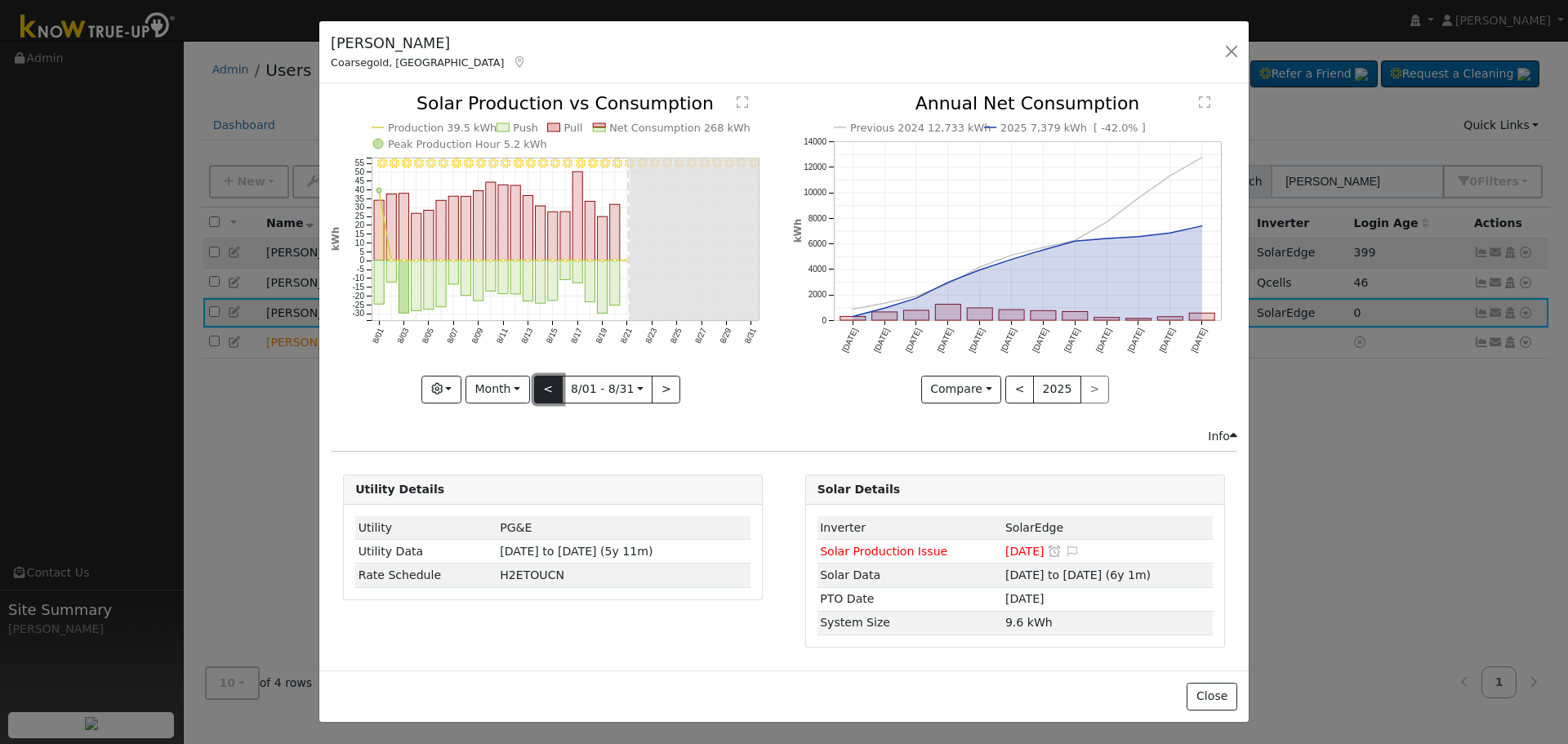
click at [551, 387] on button "<" at bounding box center [548, 390] width 28 height 28
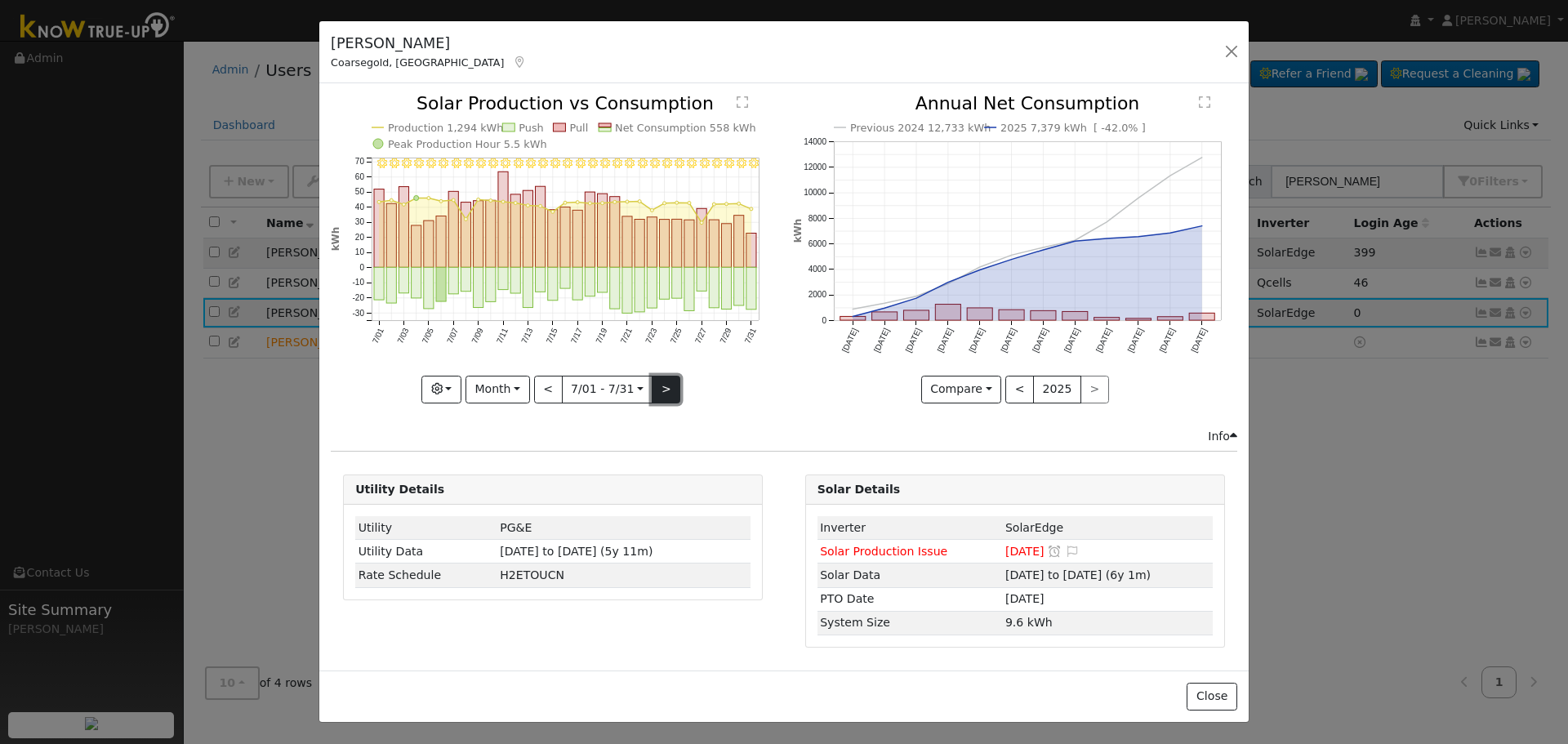
click at [664, 386] on button ">" at bounding box center [666, 390] width 28 height 28
type input "[DATE]"
